Goal: Task Accomplishment & Management: Use online tool/utility

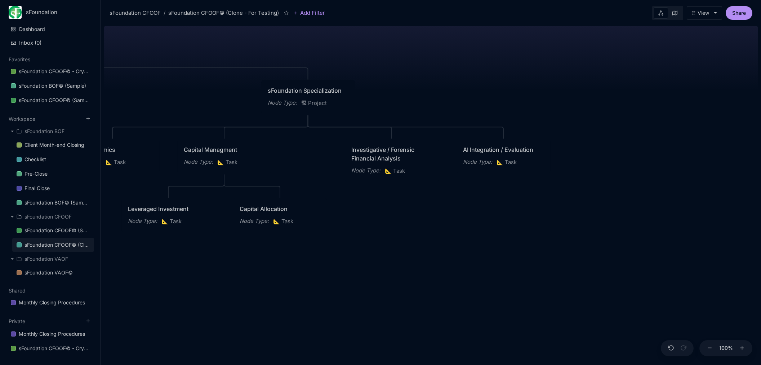
drag, startPoint x: 469, startPoint y: 280, endPoint x: 337, endPoint y: 308, distance: 135.5
click at [337, 309] on div "sFoundation CFOOF© (Clone - For Testing) CFO Operating Framework for Repeatable…" at bounding box center [431, 194] width 654 height 342
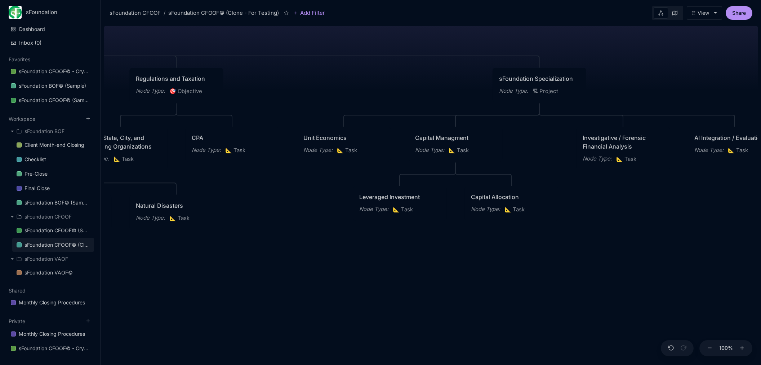
drag, startPoint x: 351, startPoint y: 298, endPoint x: 569, endPoint y: 288, distance: 217.9
click at [578, 287] on div "sFoundation CFOOF© (Clone - For Testing) CFO Operating Framework for Repeatable…" at bounding box center [431, 194] width 654 height 342
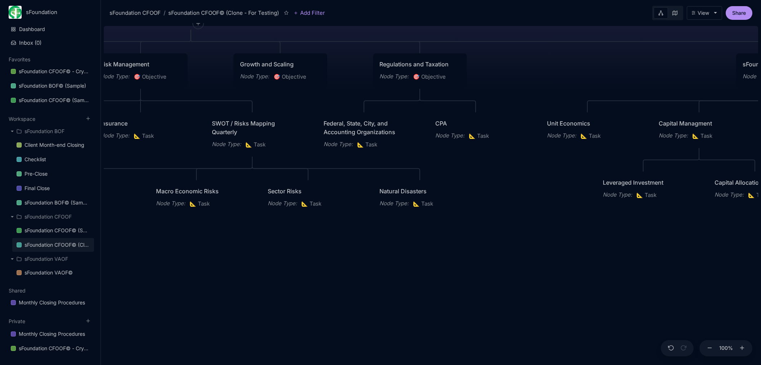
drag, startPoint x: 454, startPoint y: 285, endPoint x: 671, endPoint y: 271, distance: 217.8
click at [671, 271] on div "sFoundation CFOOF© (Clone - For Testing) CFO Operating Framework for Repeatable…" at bounding box center [431, 194] width 654 height 342
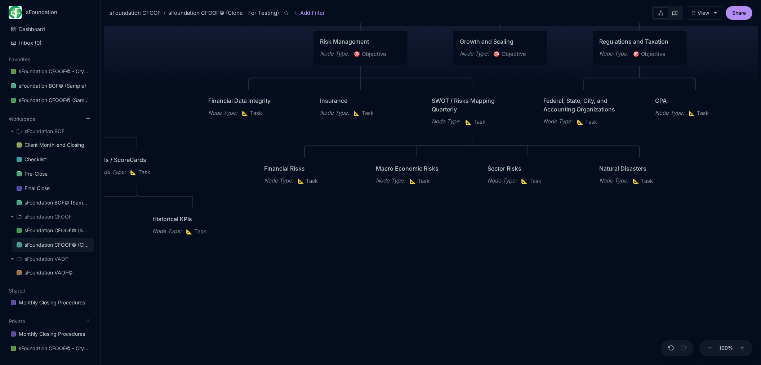
drag, startPoint x: 378, startPoint y: 299, endPoint x: 598, endPoint y: 277, distance: 221.0
click at [598, 277] on div "sFoundation CFOOF© (Clone - For Testing) CFO Operating Framework for Repeatable…" at bounding box center [431, 194] width 654 height 342
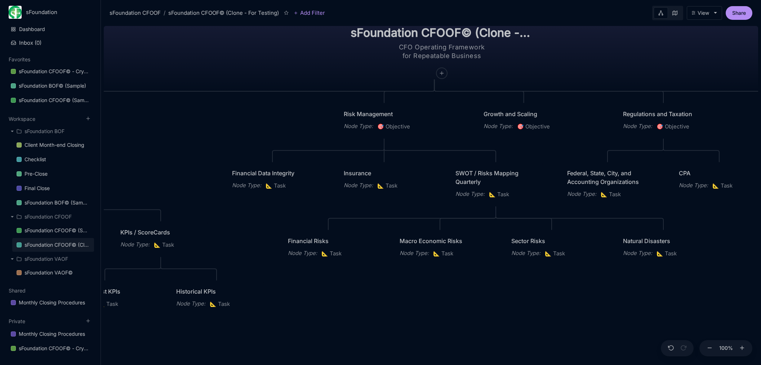
drag, startPoint x: 378, startPoint y: 279, endPoint x: 405, endPoint y: 346, distance: 72.9
click at [405, 346] on div "sFoundation CFOOF© (Clone - For Testing) CFO Operating Framework for Repeatable…" at bounding box center [431, 194] width 654 height 342
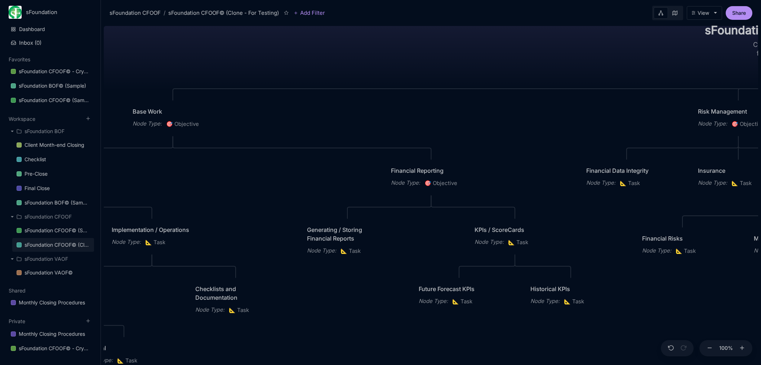
drag, startPoint x: 257, startPoint y: 143, endPoint x: 660, endPoint y: 131, distance: 403.1
click at [660, 131] on div "sFoundation CFOOF© (Clone - For Testing) CFO Operating Framework for Repeatable…" at bounding box center [431, 194] width 654 height 342
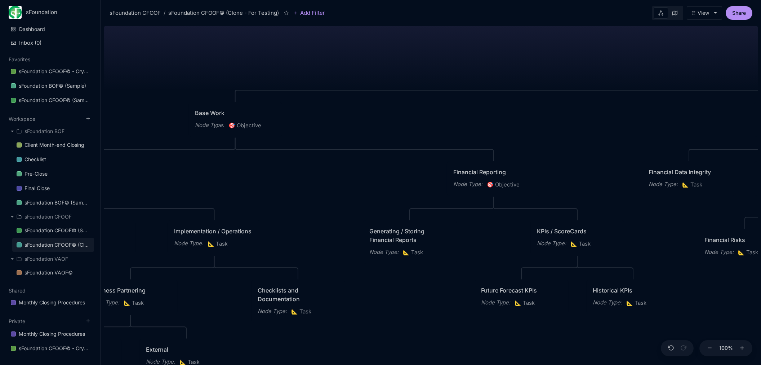
drag, startPoint x: 465, startPoint y: 123, endPoint x: 471, endPoint y: 132, distance: 11.7
click at [471, 132] on div "sFoundation CFOOF© (Clone - For Testing) CFO Operating Framework for Repeatable…" at bounding box center [431, 194] width 654 height 342
click at [212, 110] on div "Base Work" at bounding box center [235, 112] width 81 height 9
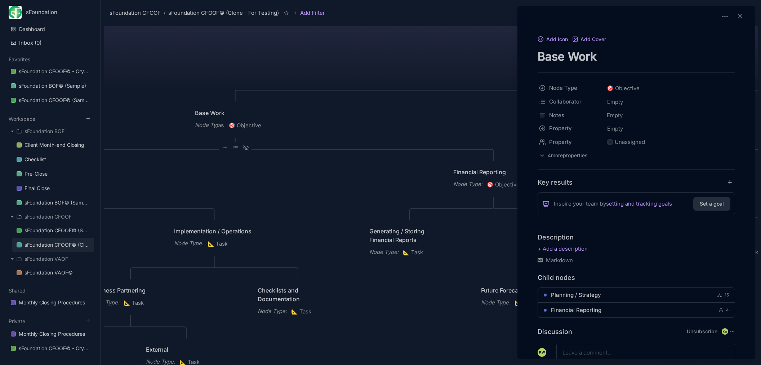
drag, startPoint x: 603, startPoint y: 59, endPoint x: 535, endPoint y: 54, distance: 67.9
click at [538, 54] on textarea "Base Work" at bounding box center [636, 56] width 197 height 15
type textarea "Foundational Work"
click at [492, 106] on div at bounding box center [380, 182] width 761 height 365
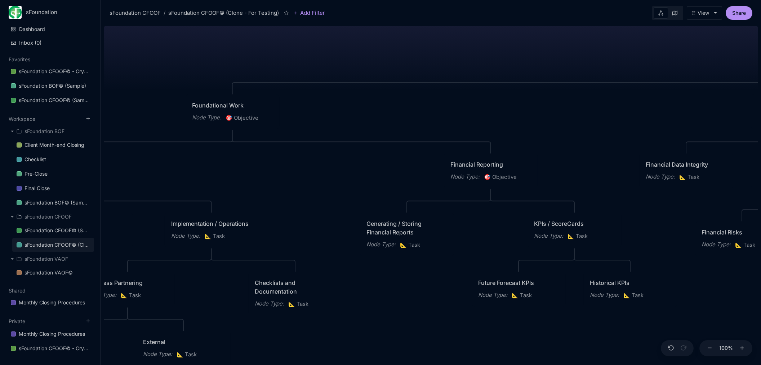
drag, startPoint x: 530, startPoint y: 124, endPoint x: 545, endPoint y: 115, distance: 17.3
click at [545, 115] on div "sFoundation CFOOF© (Clone - For Testing) CFO Operating Framework for Repeatable…" at bounding box center [431, 194] width 654 height 342
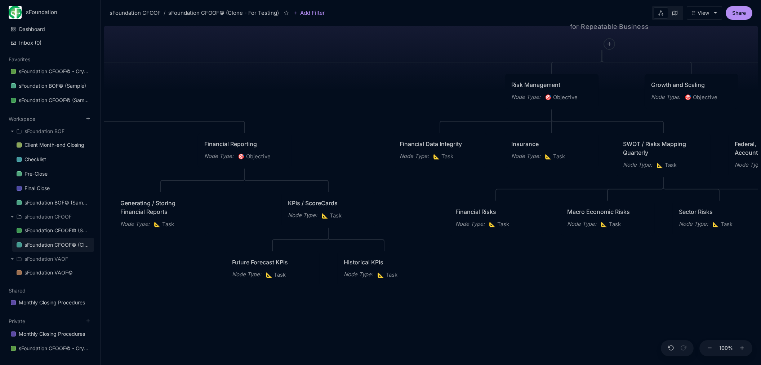
drag, startPoint x: 596, startPoint y: 117, endPoint x: 359, endPoint y: 95, distance: 238.2
click at [349, 97] on div "sFoundation CFOOF© (Clone - For Testing) CFO Operating Framework for Repeatable…" at bounding box center [431, 194] width 654 height 342
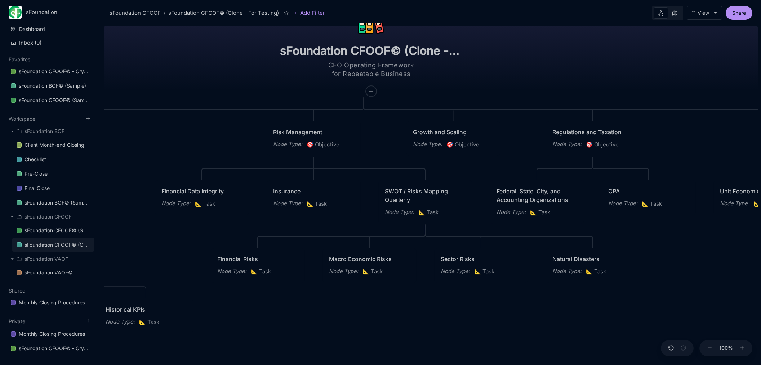
drag, startPoint x: 442, startPoint y: 99, endPoint x: 204, endPoint y: 147, distance: 242.8
click at [204, 147] on div "sFoundation CFOOF© (Clone - For Testing) CFO Operating Framework for Repeatable…" at bounding box center [431, 194] width 654 height 342
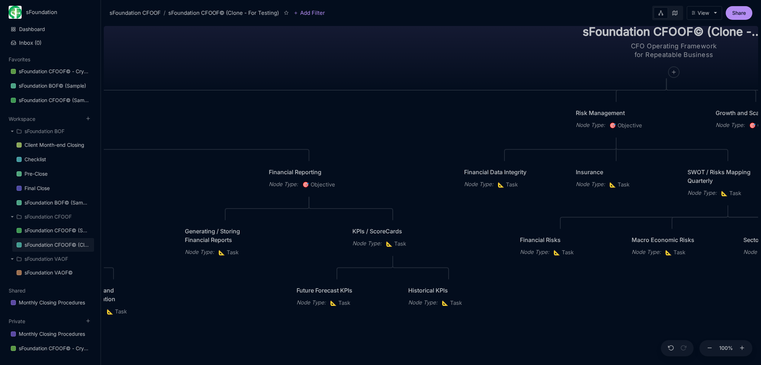
drag, startPoint x: 200, startPoint y: 145, endPoint x: 629, endPoint y: 101, distance: 431.1
click at [640, 103] on div "sFoundation CFOOF© (Clone - For Testing) CFO Operating Framework for Repeatable…" at bounding box center [431, 194] width 654 height 342
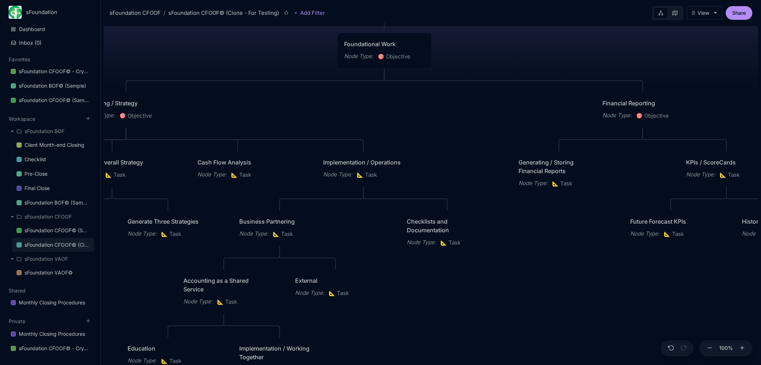
drag, startPoint x: 465, startPoint y: 108, endPoint x: 724, endPoint y: 66, distance: 262.6
click at [729, 64] on div "sFoundation CFOOF© (Clone - For Testing) CFO Operating Framework for Repeatable…" at bounding box center [431, 194] width 654 height 342
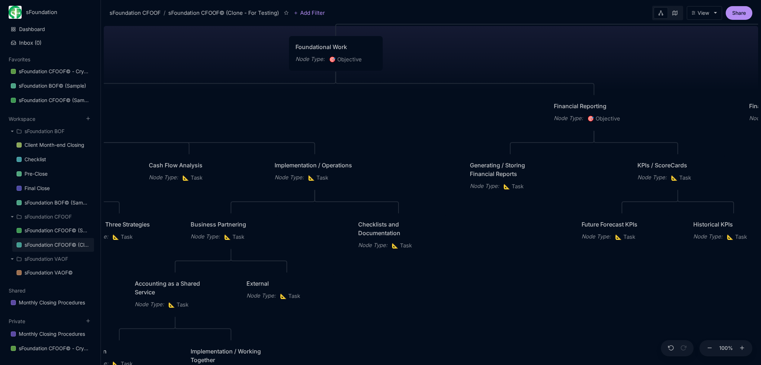
drag, startPoint x: 431, startPoint y: 110, endPoint x: 305, endPoint y: 112, distance: 126.5
click at [305, 112] on div "sFoundation CFOOF© (Clone - For Testing) CFO Operating Framework for Repeatable…" at bounding box center [431, 194] width 654 height 342
